Goal: Transaction & Acquisition: Download file/media

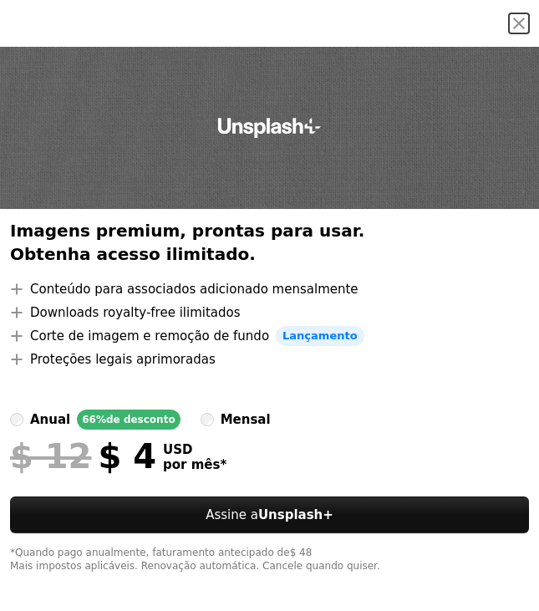
scroll to position [24933, 0]
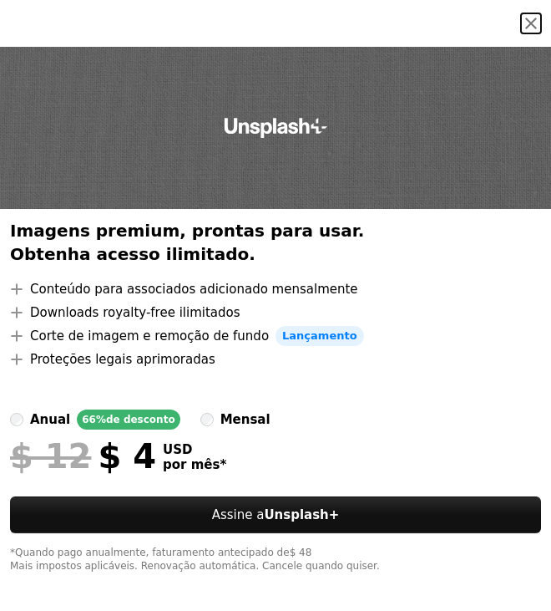
click at [524, 18] on button "An X shape" at bounding box center [531, 23] width 20 height 20
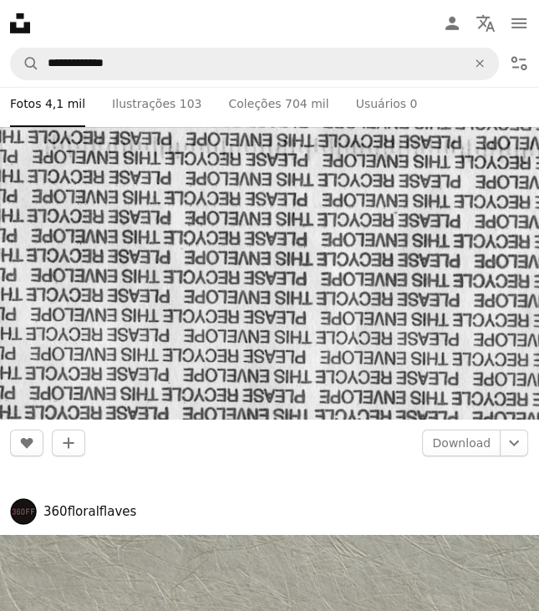
scroll to position [61947, 0]
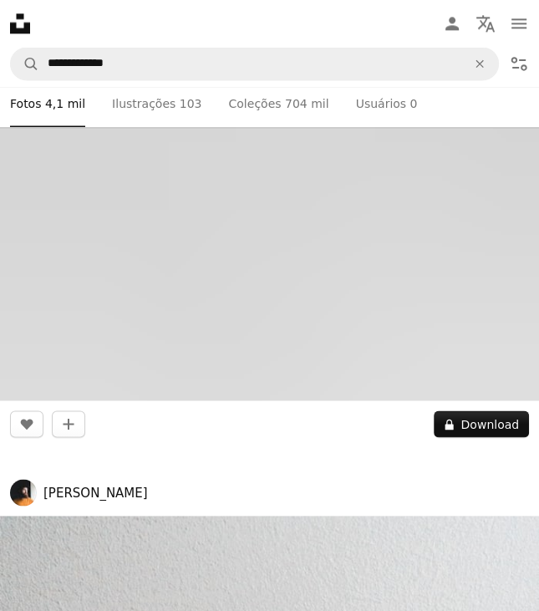
scroll to position [63032, 0]
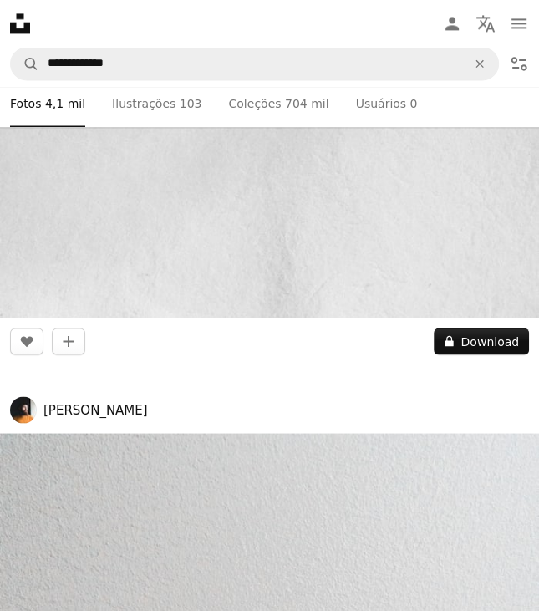
click at [515, 103] on div "A photo Fotos 4,1 mil Pen Tool Ilustrações 103 A stack of folders Coleções 704 …" at bounding box center [269, 103] width 519 height 47
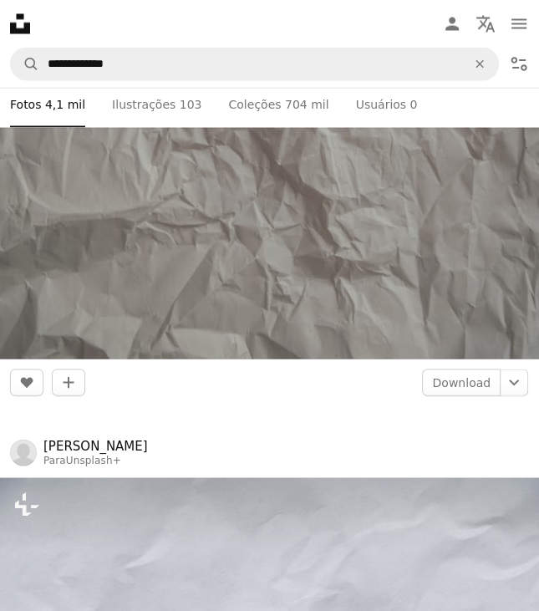
scroll to position [71635, 0]
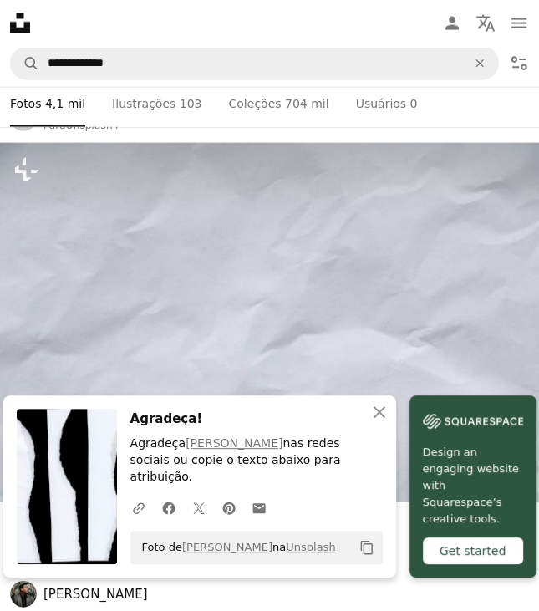
click at [60, 25] on nav "Unsplash logo Página inicial da Unsplash A photo Pen Tool A compass A stack of …" at bounding box center [269, 23] width 539 height 47
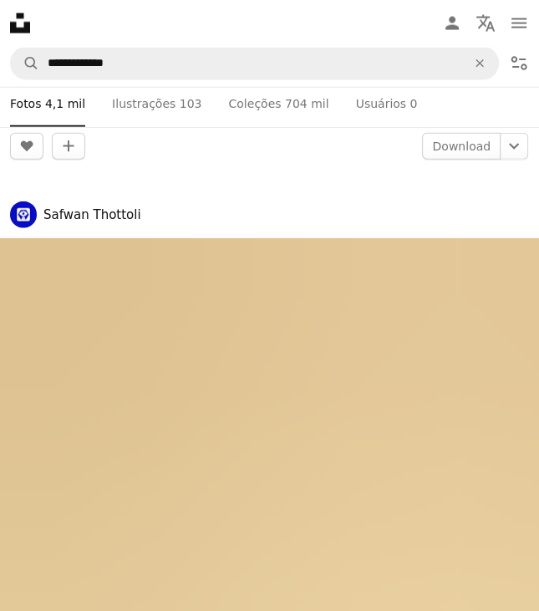
scroll to position [206686, 0]
